Goal: Task Accomplishment & Management: Manage account settings

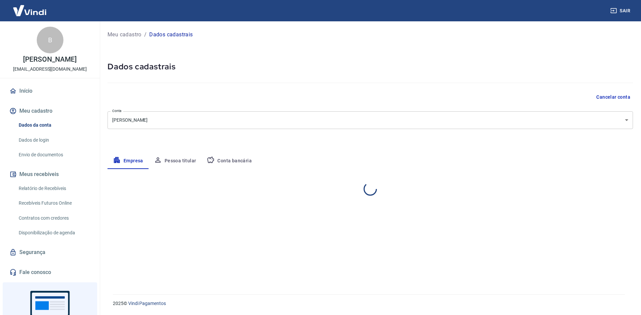
select select "SP"
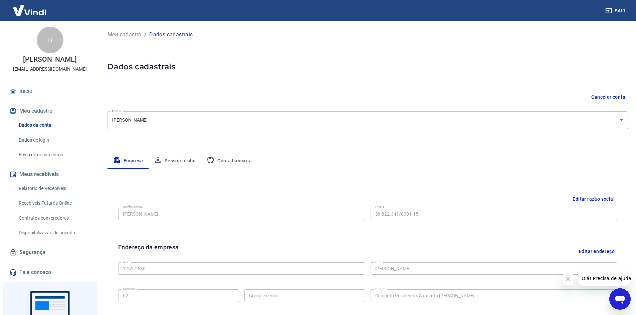
click at [623, 301] on icon "Abrir janela de mensagens" at bounding box center [620, 299] width 12 height 12
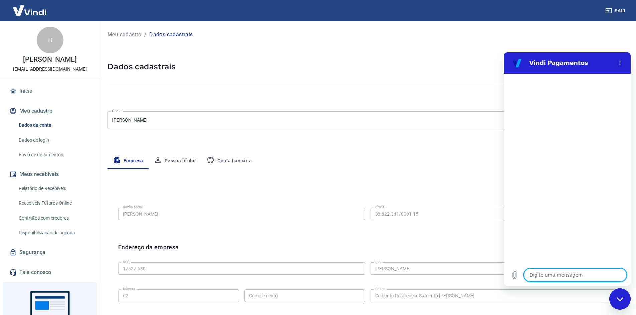
type textarea "o"
type textarea "x"
type textarea "on"
type textarea "x"
type textarea "onda"
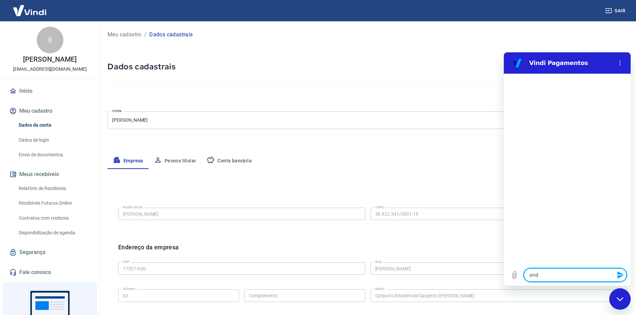
type textarea "x"
type textarea "ondaf"
type textarea "x"
type textarea "ondaf]"
type textarea "x"
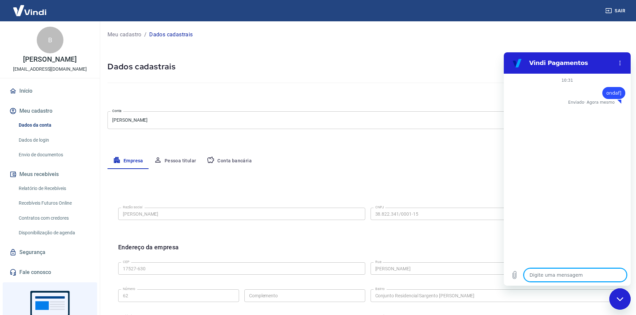
type textarea "x"
